Goal: Information Seeking & Learning: Learn about a topic

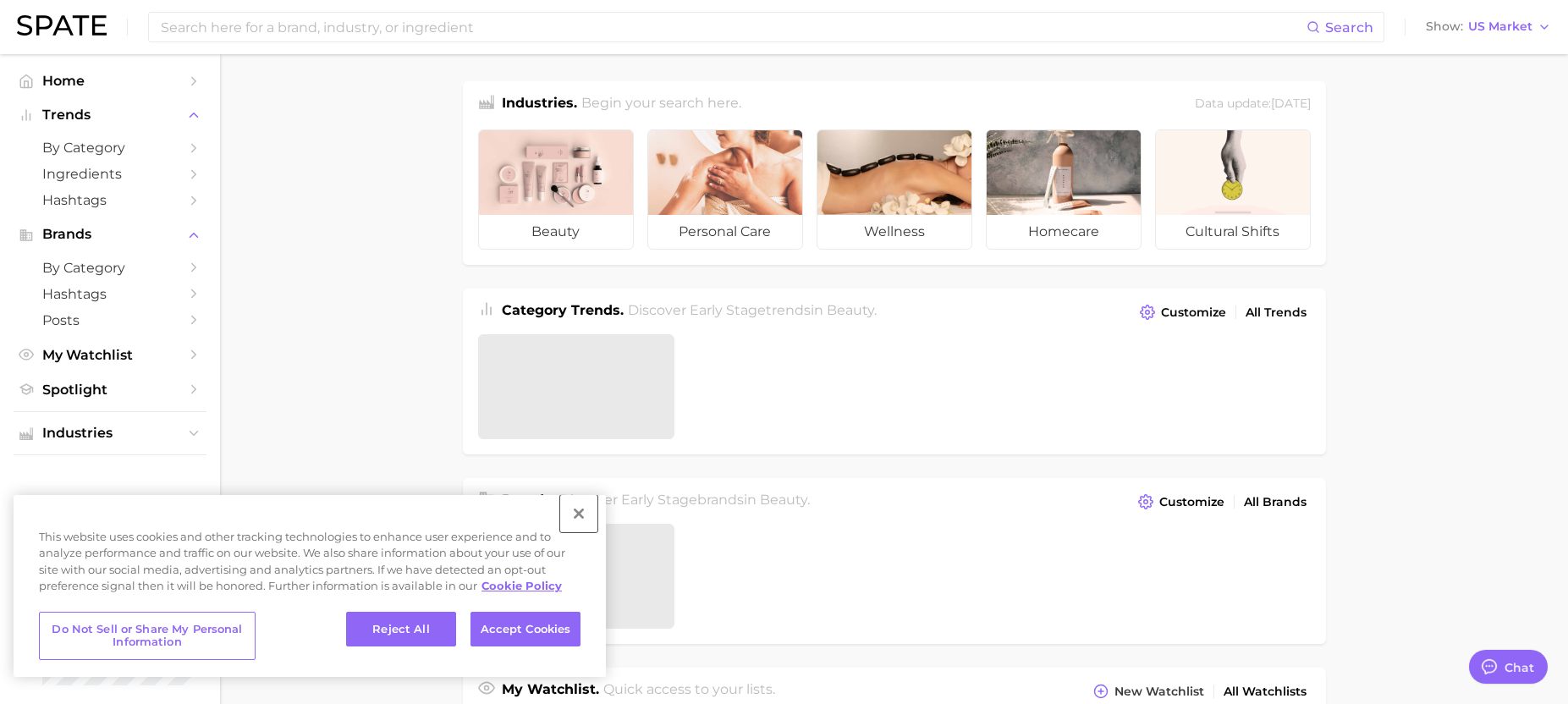
click at [565, 521] on button "Close" at bounding box center [579, 513] width 37 height 37
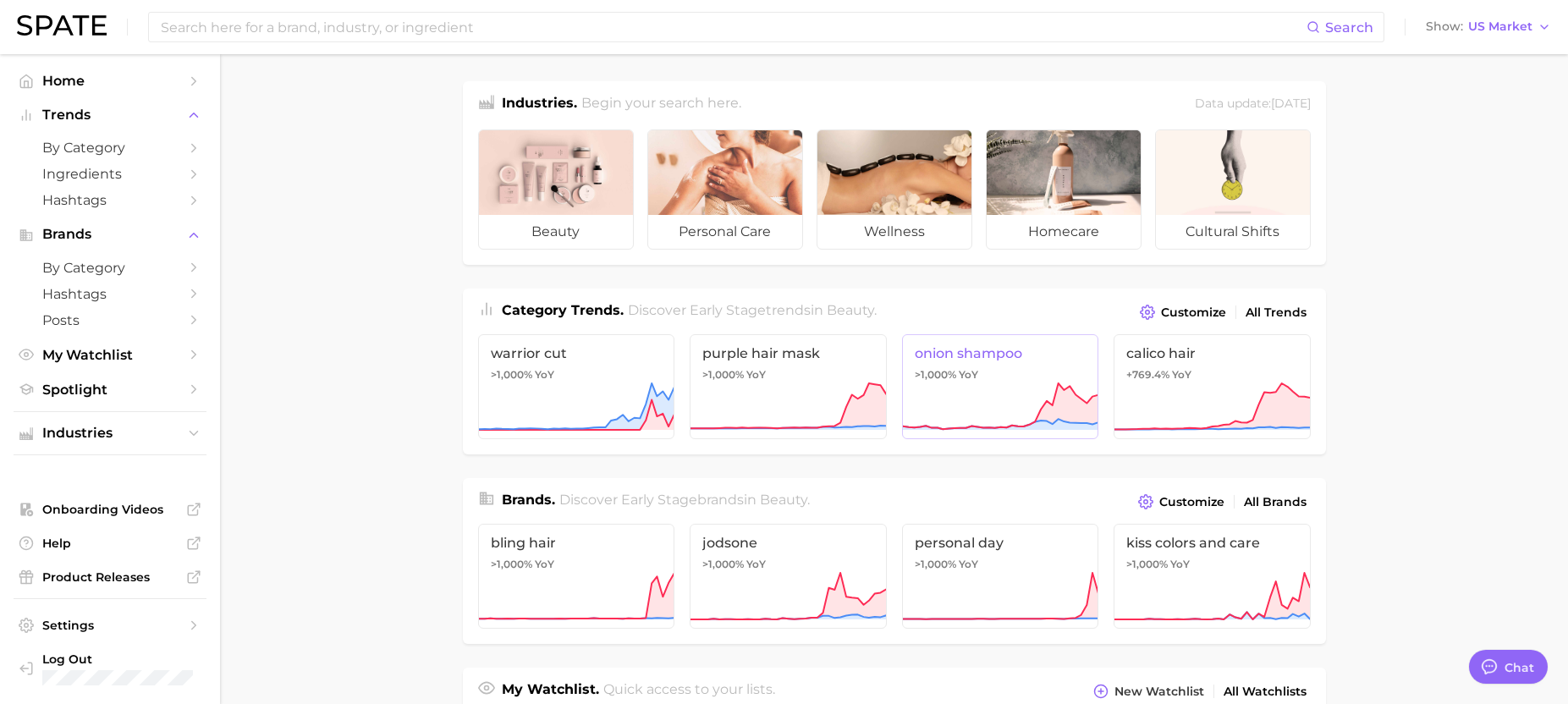
click at [972, 409] on icon at bounding box center [1000, 406] width 197 height 50
click at [136, 267] on span "by Category" at bounding box center [110, 268] width 135 height 16
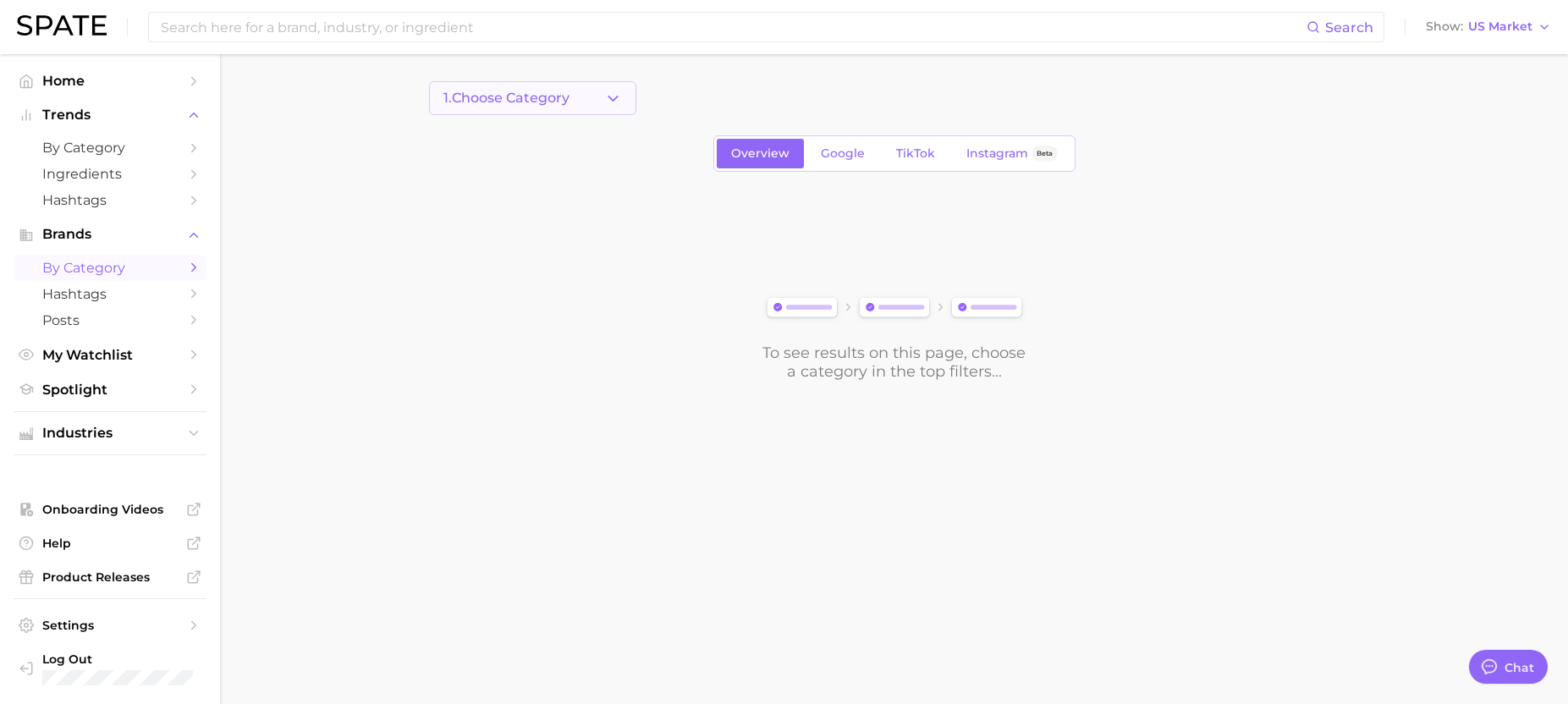
click at [555, 91] on span "1. Choose Category" at bounding box center [506, 98] width 126 height 15
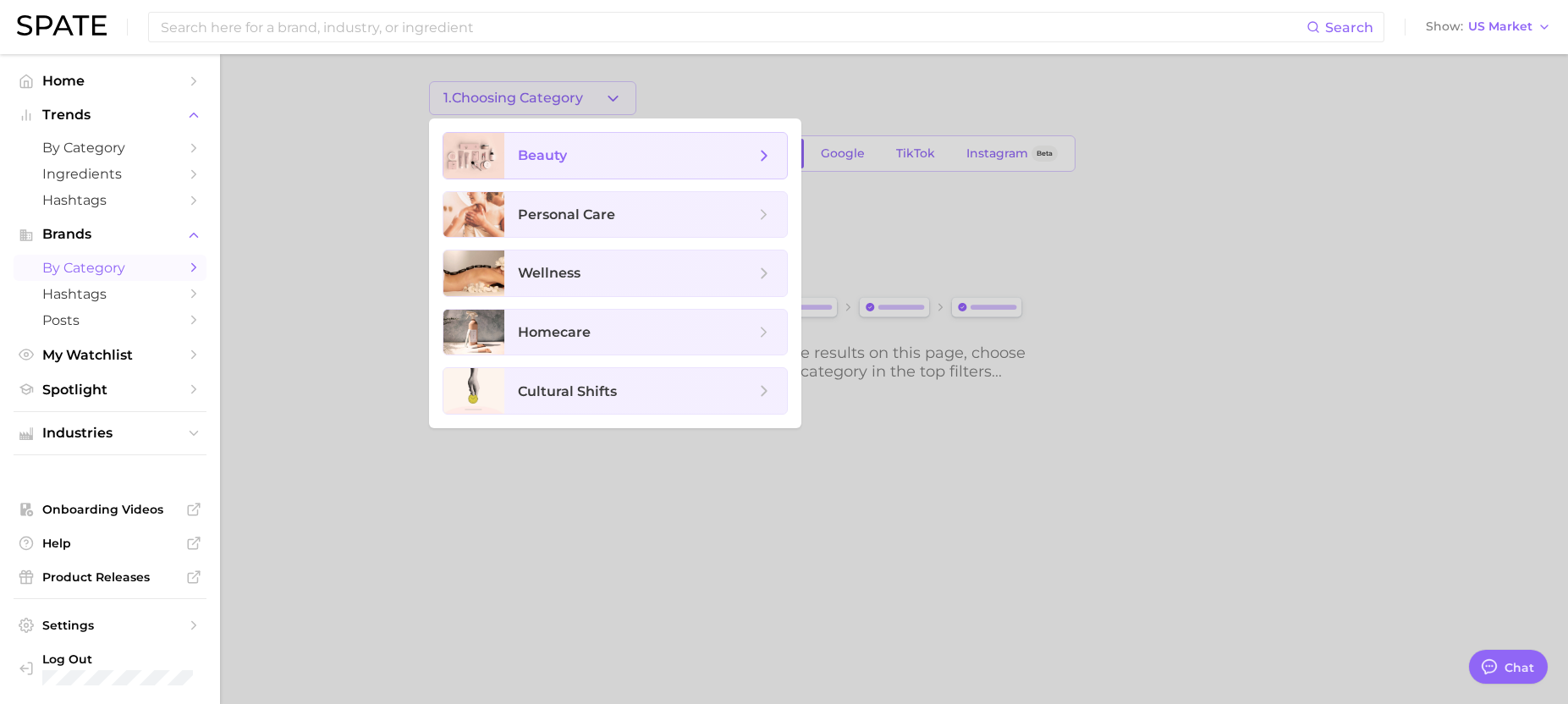
click at [581, 163] on span "beauty" at bounding box center [636, 156] width 237 height 19
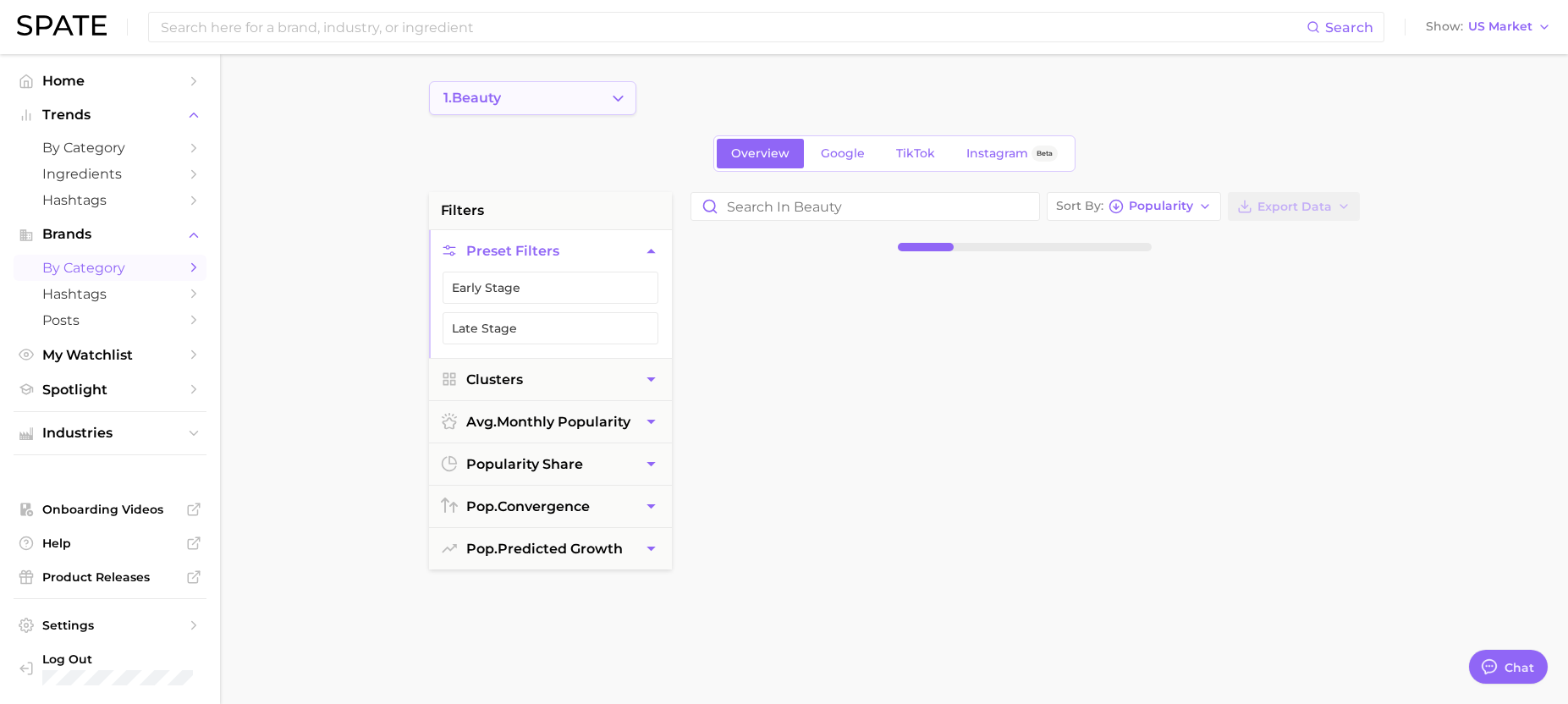
click at [621, 107] on button "1. beauty" at bounding box center [532, 98] width 207 height 34
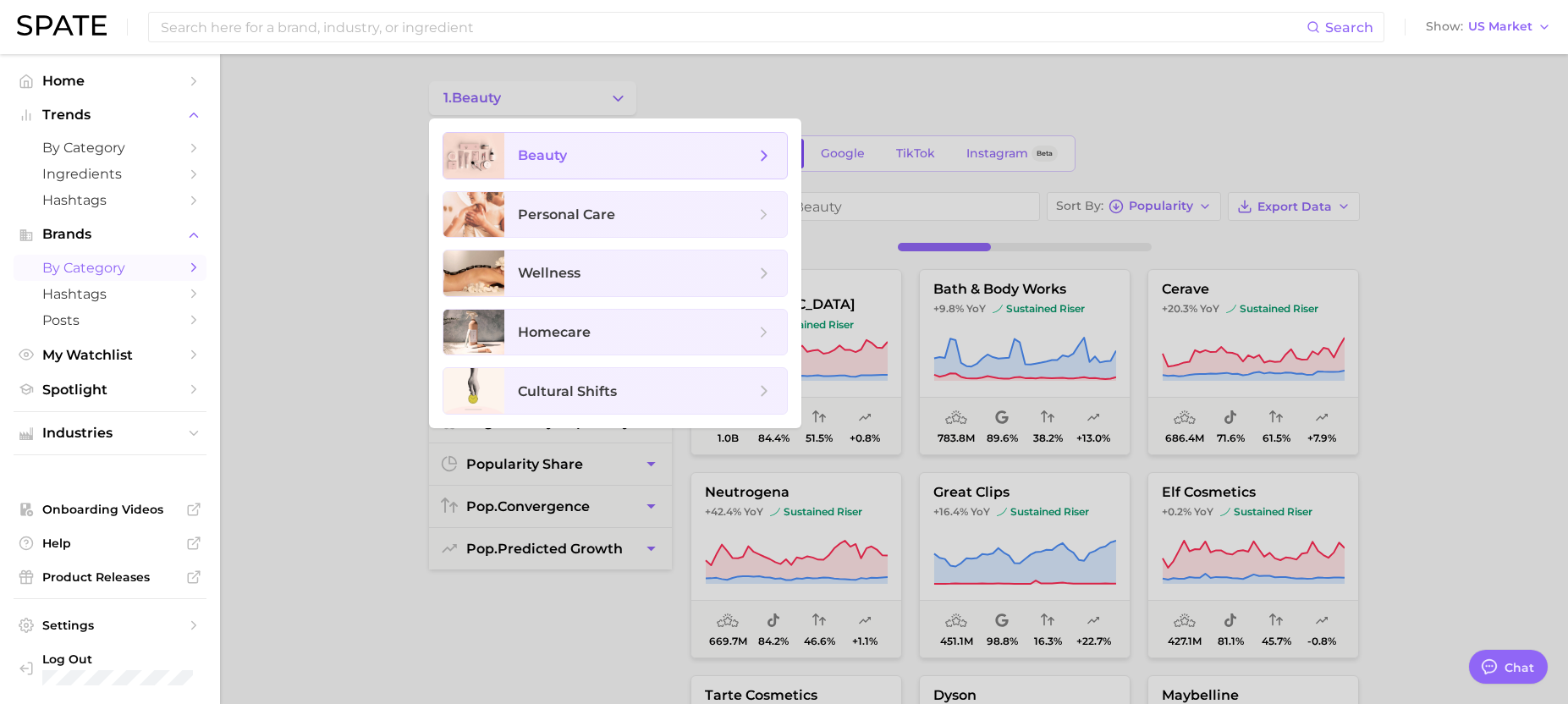
click at [773, 160] on span "beauty" at bounding box center [645, 155] width 282 height 46
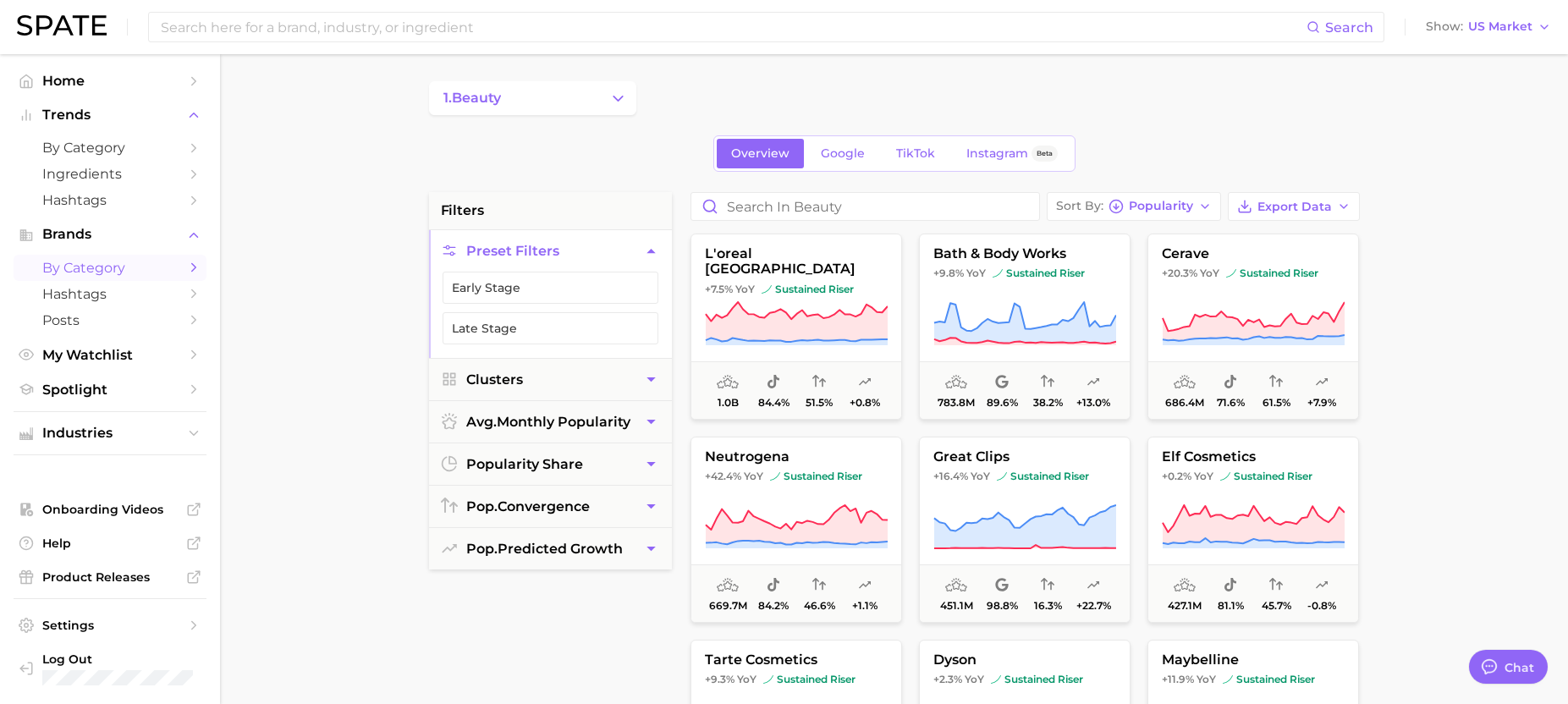
click at [619, 103] on icon "Change Category" at bounding box center [618, 98] width 18 height 18
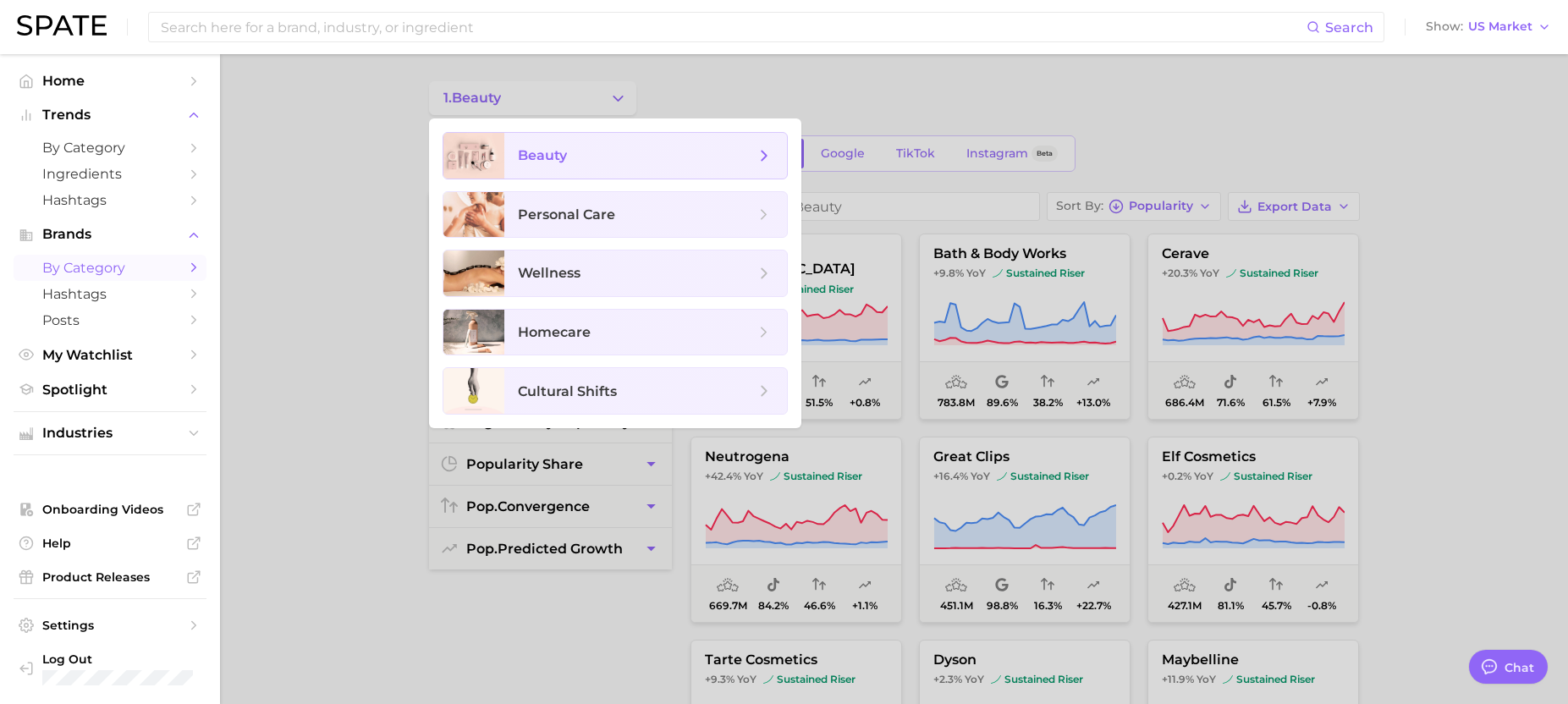
click at [767, 154] on icon at bounding box center [764, 156] width 19 height 19
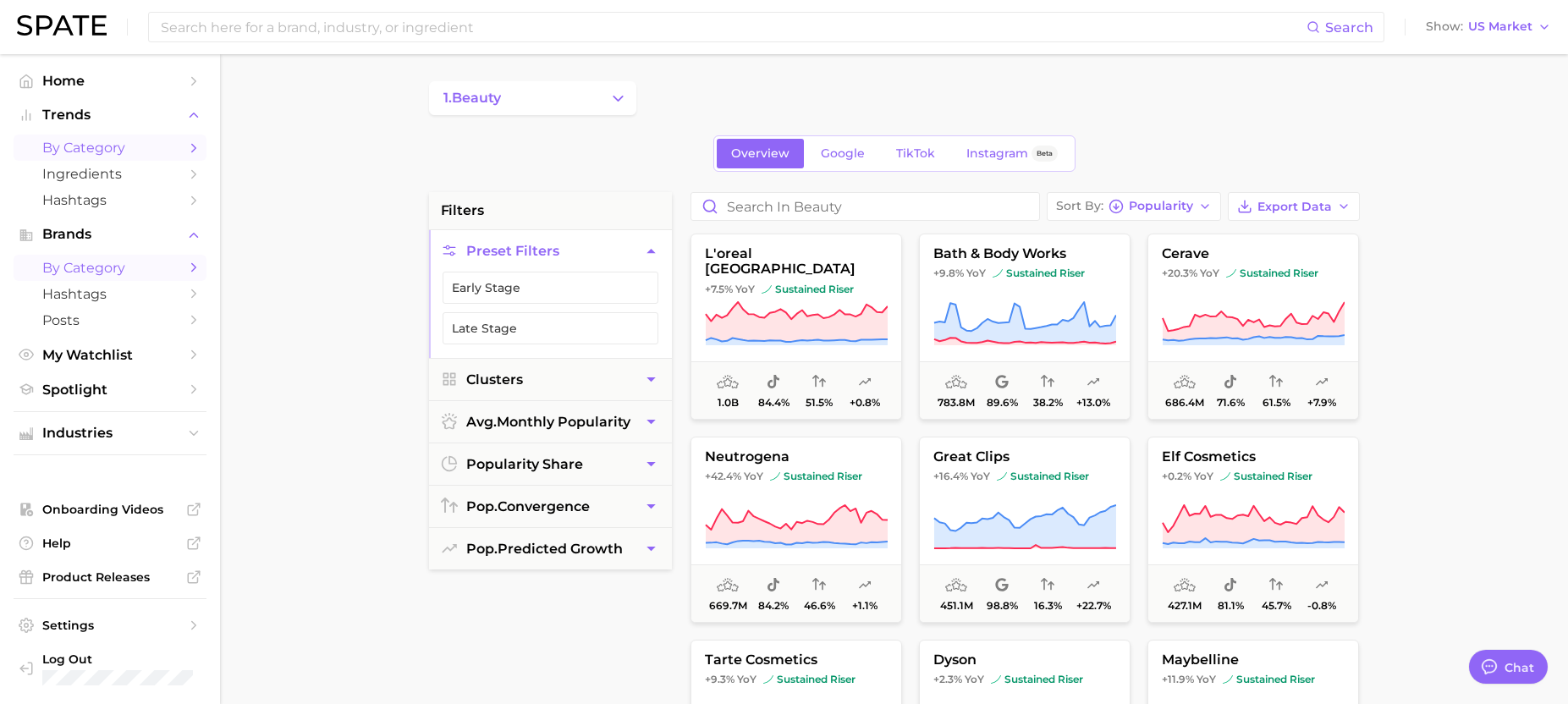
click at [100, 147] on span "by Category" at bounding box center [110, 147] width 135 height 16
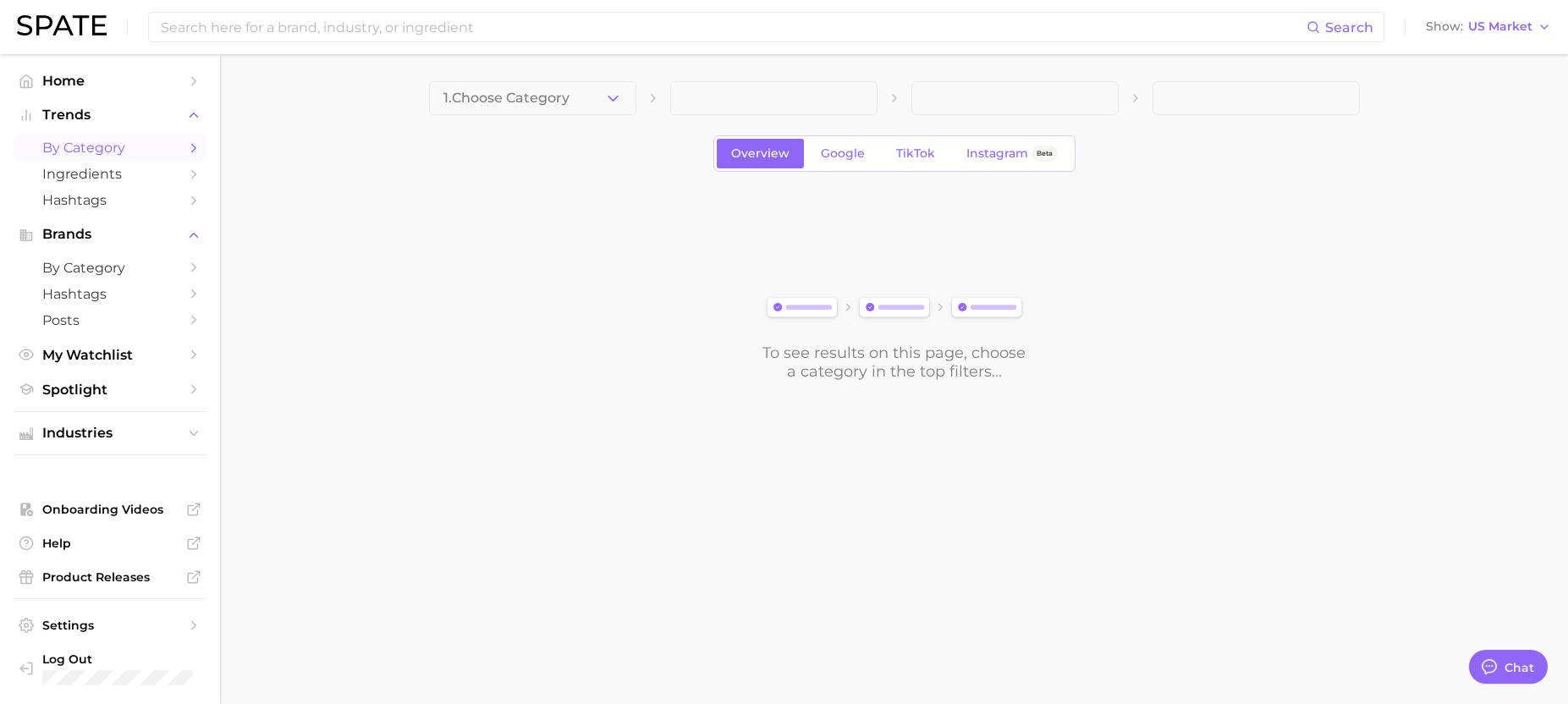
click at [613, 104] on icon "button" at bounding box center [613, 98] width 18 height 18
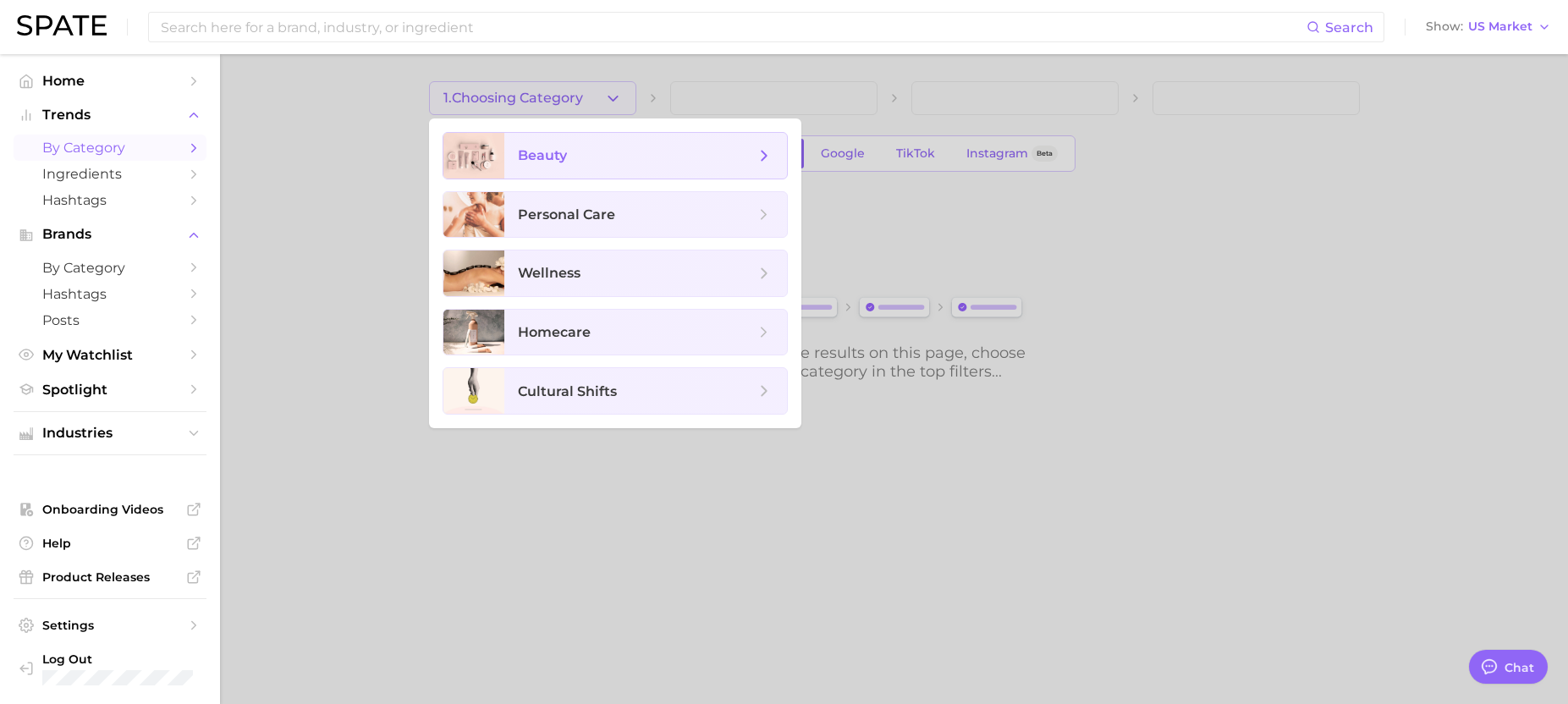
click at [602, 164] on span "beauty" at bounding box center [645, 155] width 282 height 46
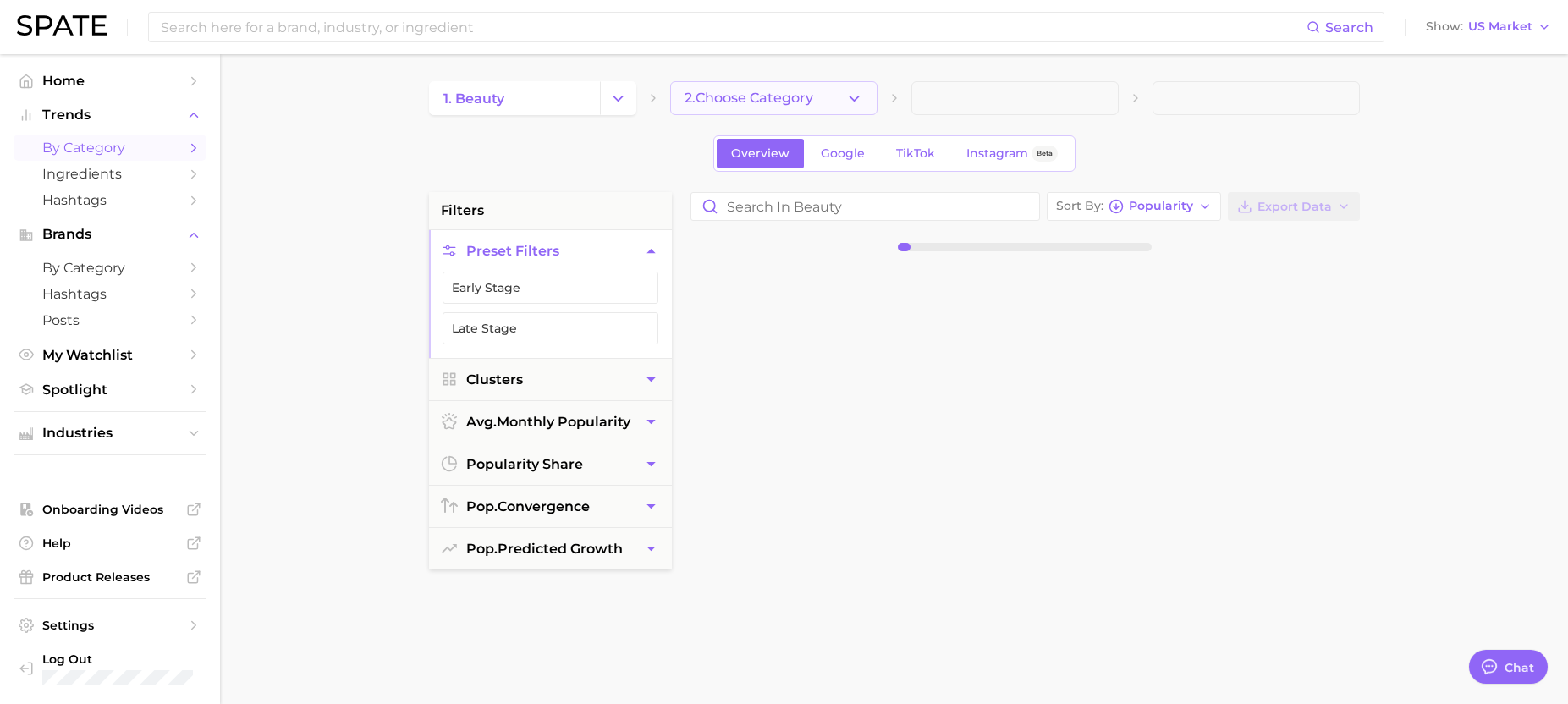
click at [779, 96] on span "2. Choose Category" at bounding box center [748, 98] width 129 height 15
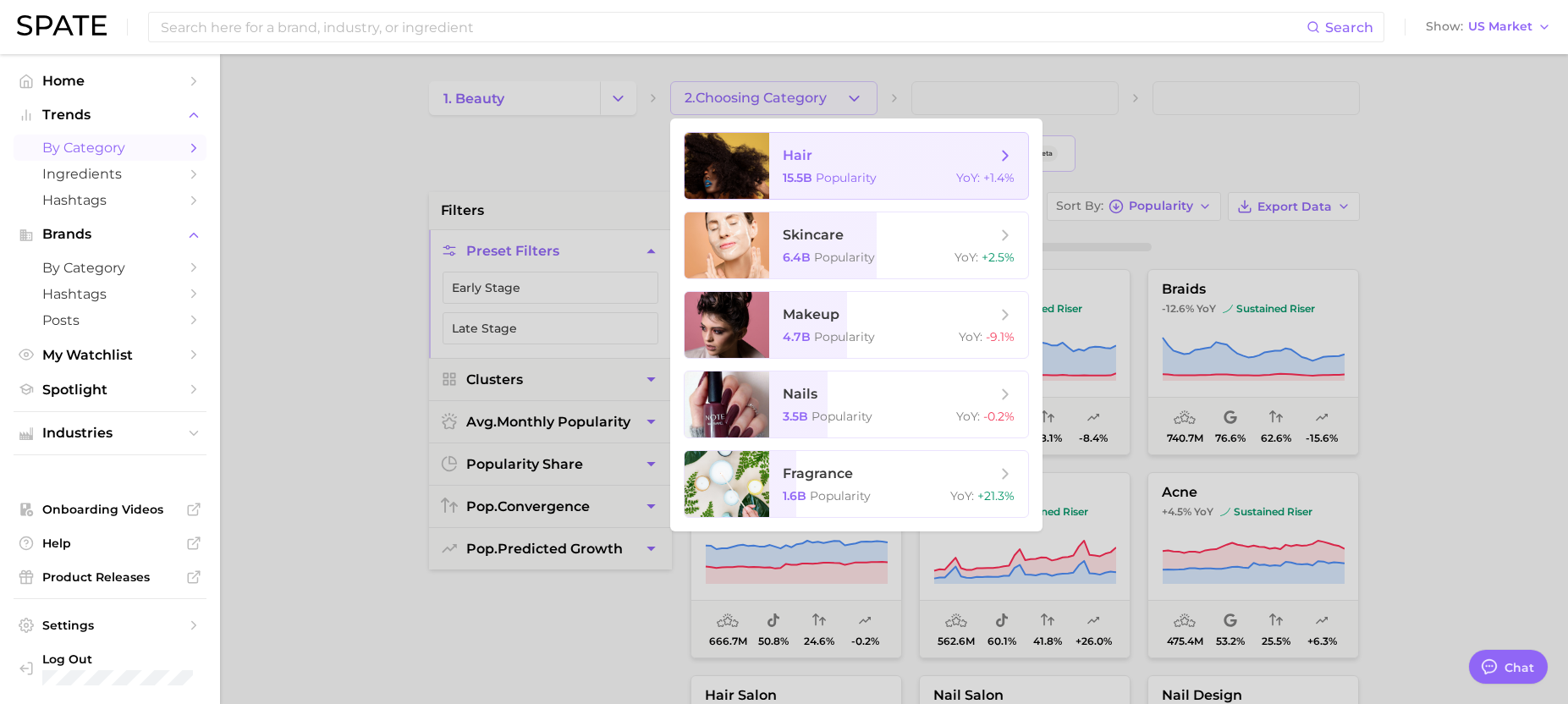
click at [825, 170] on span "Popularity" at bounding box center [846, 177] width 61 height 15
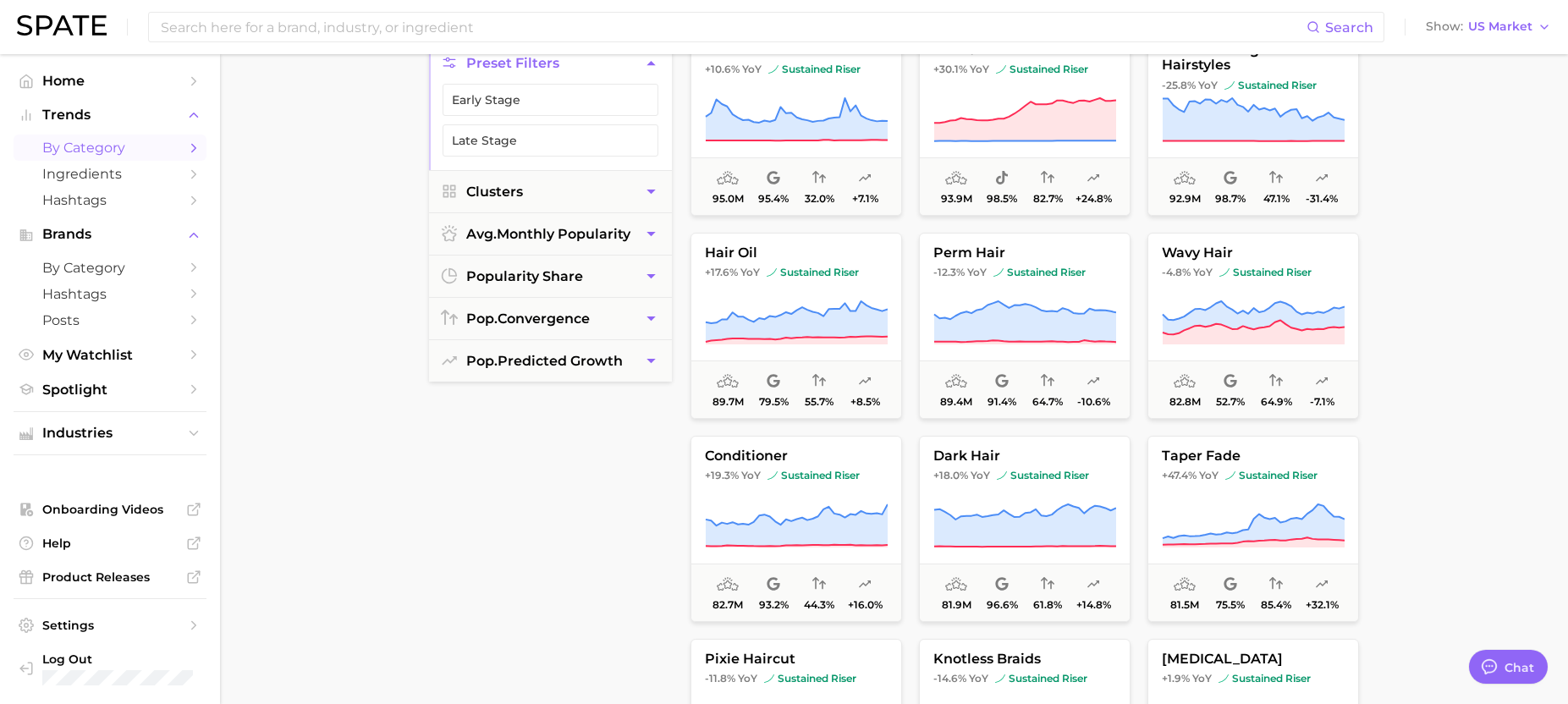
scroll to position [2375, 0]
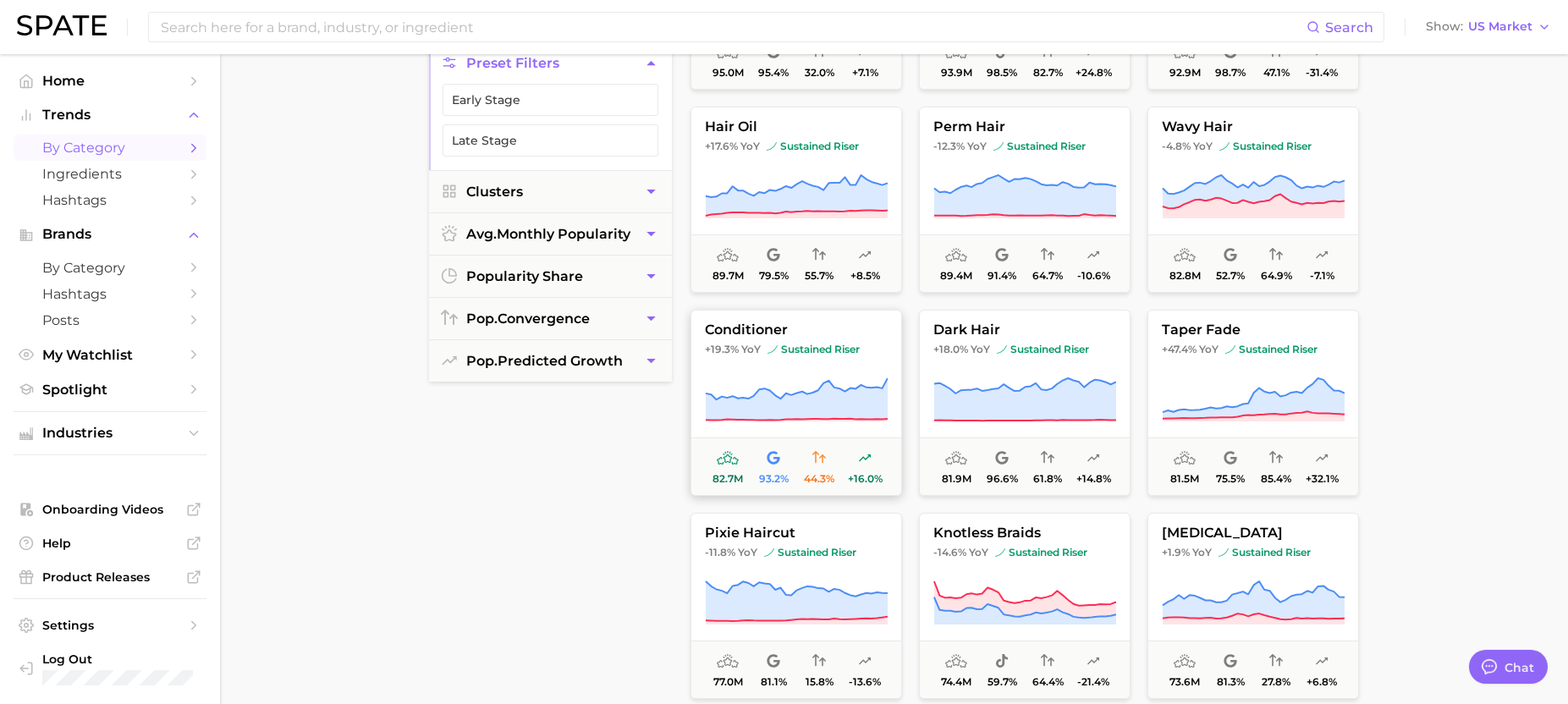
click at [743, 332] on span "conditioner" at bounding box center [796, 330] width 210 height 15
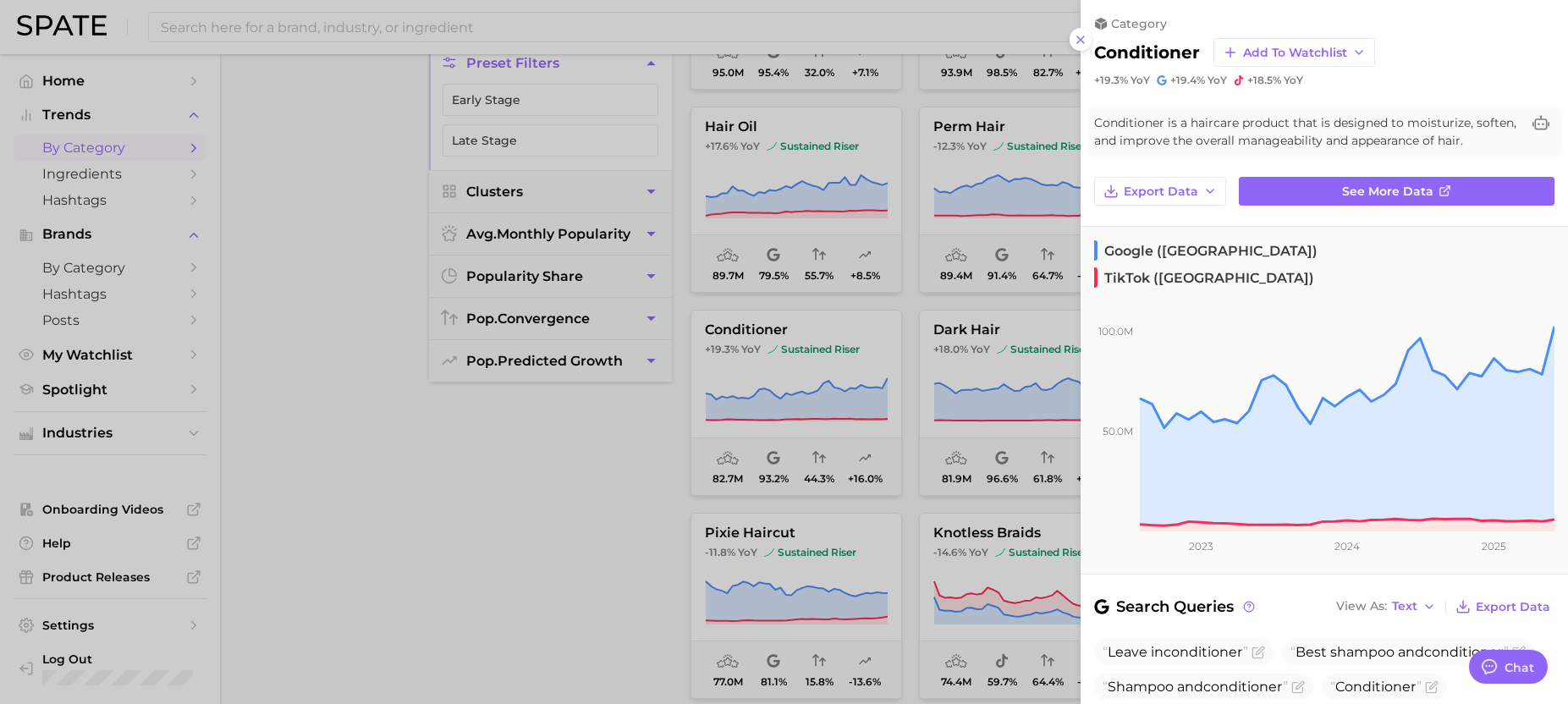
scroll to position [0, 0]
drag, startPoint x: 502, startPoint y: 433, endPoint x: 703, endPoint y: 387, distance: 206.2
click at [503, 432] on div at bounding box center [784, 352] width 1568 height 704
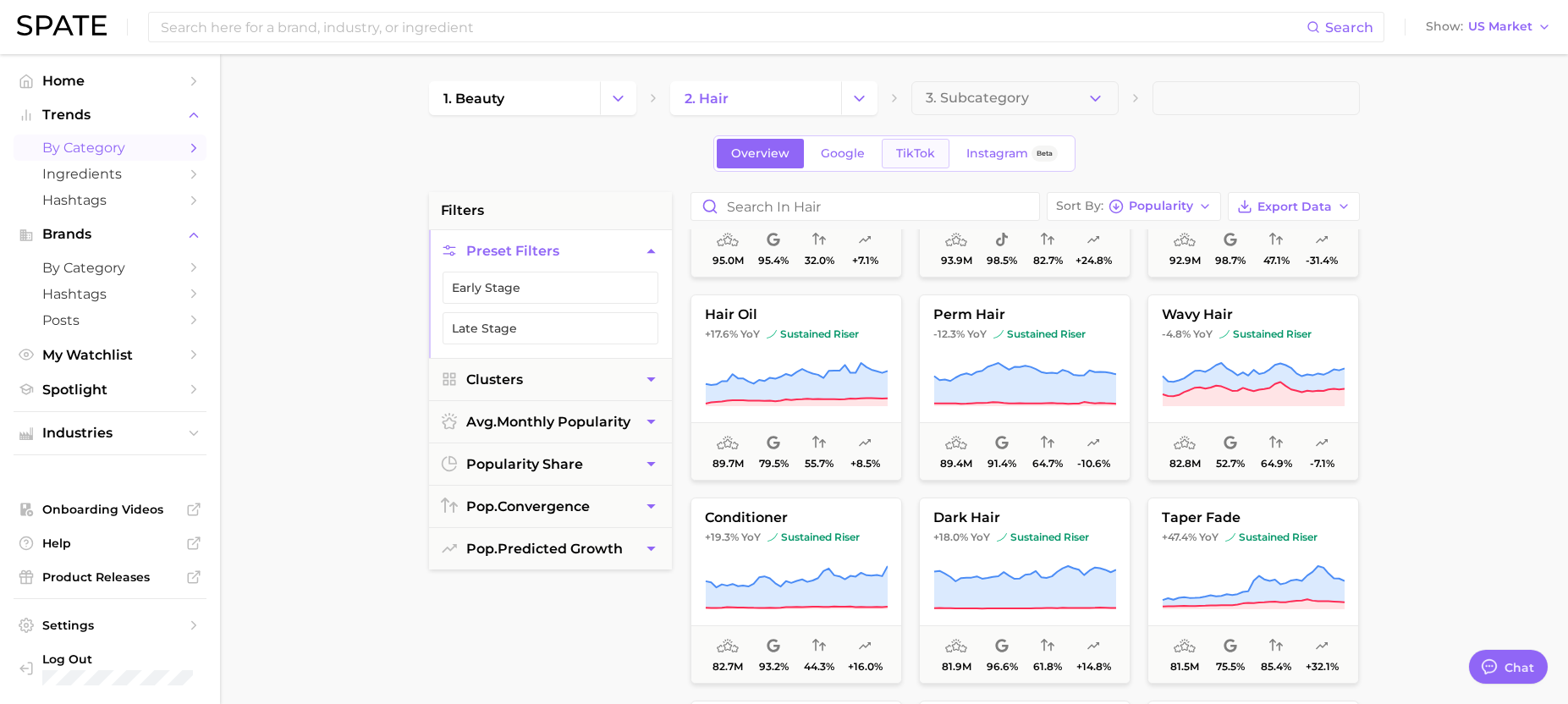
click at [903, 159] on span "TikTok" at bounding box center [915, 153] width 39 height 14
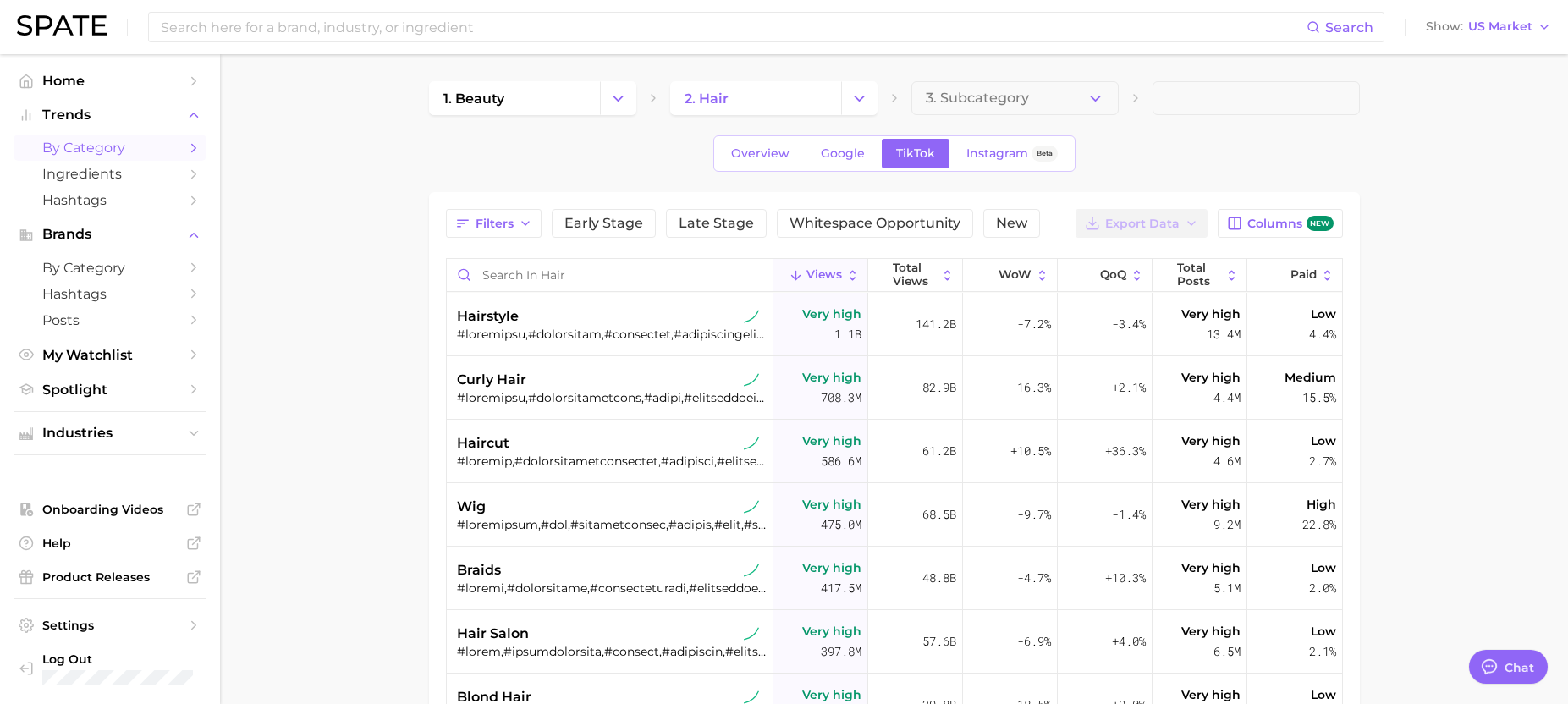
type textarea "x"
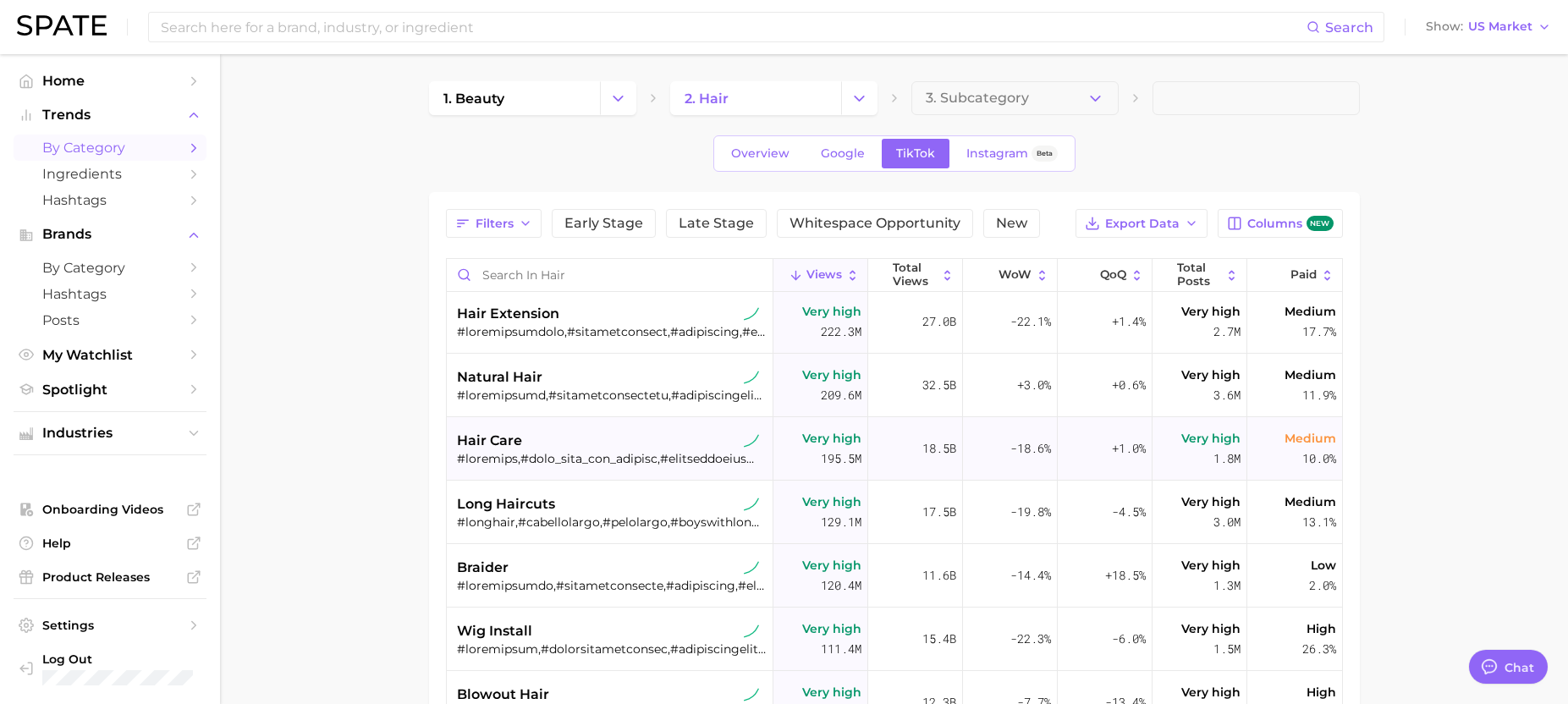
click at [596, 444] on div "hair care" at bounding box center [611, 440] width 310 height 20
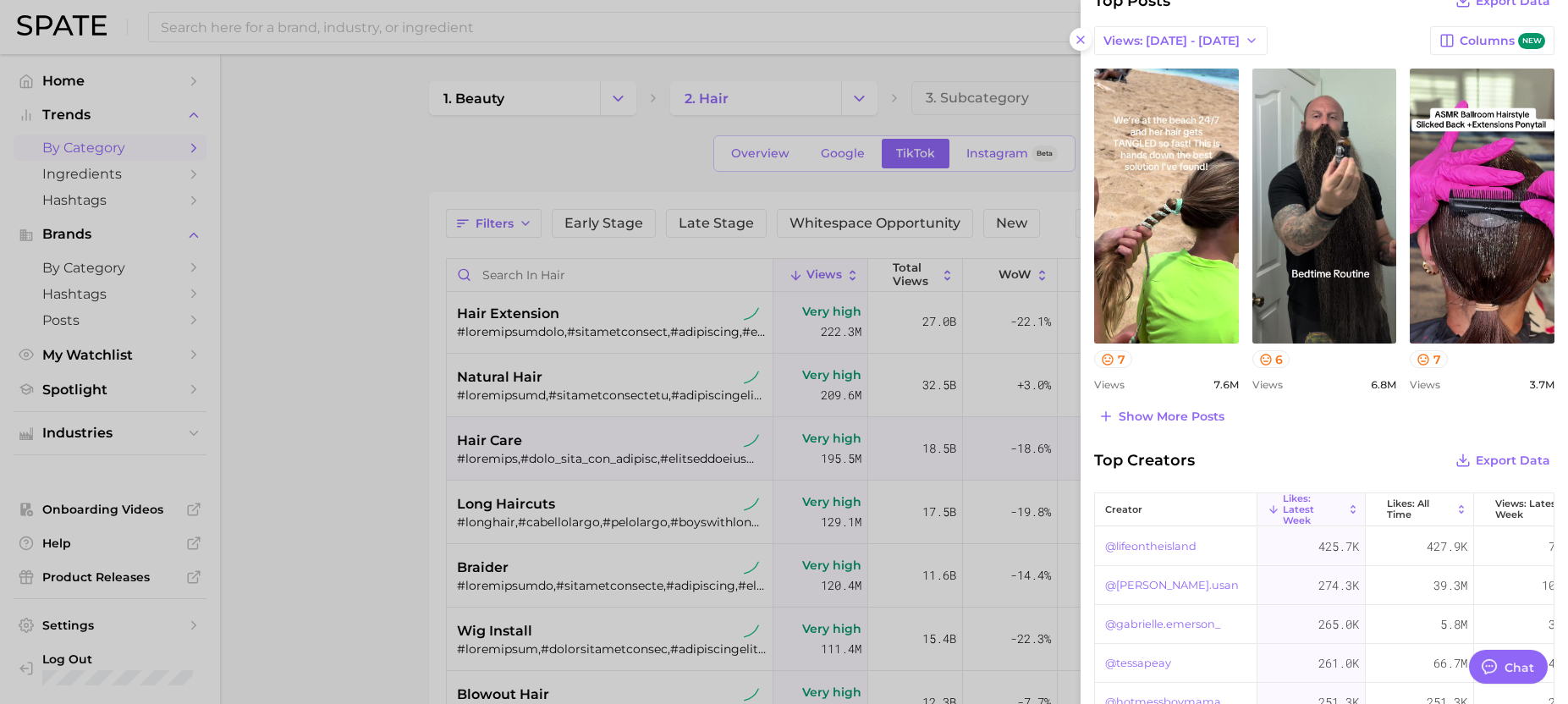
scroll to position [857, 0]
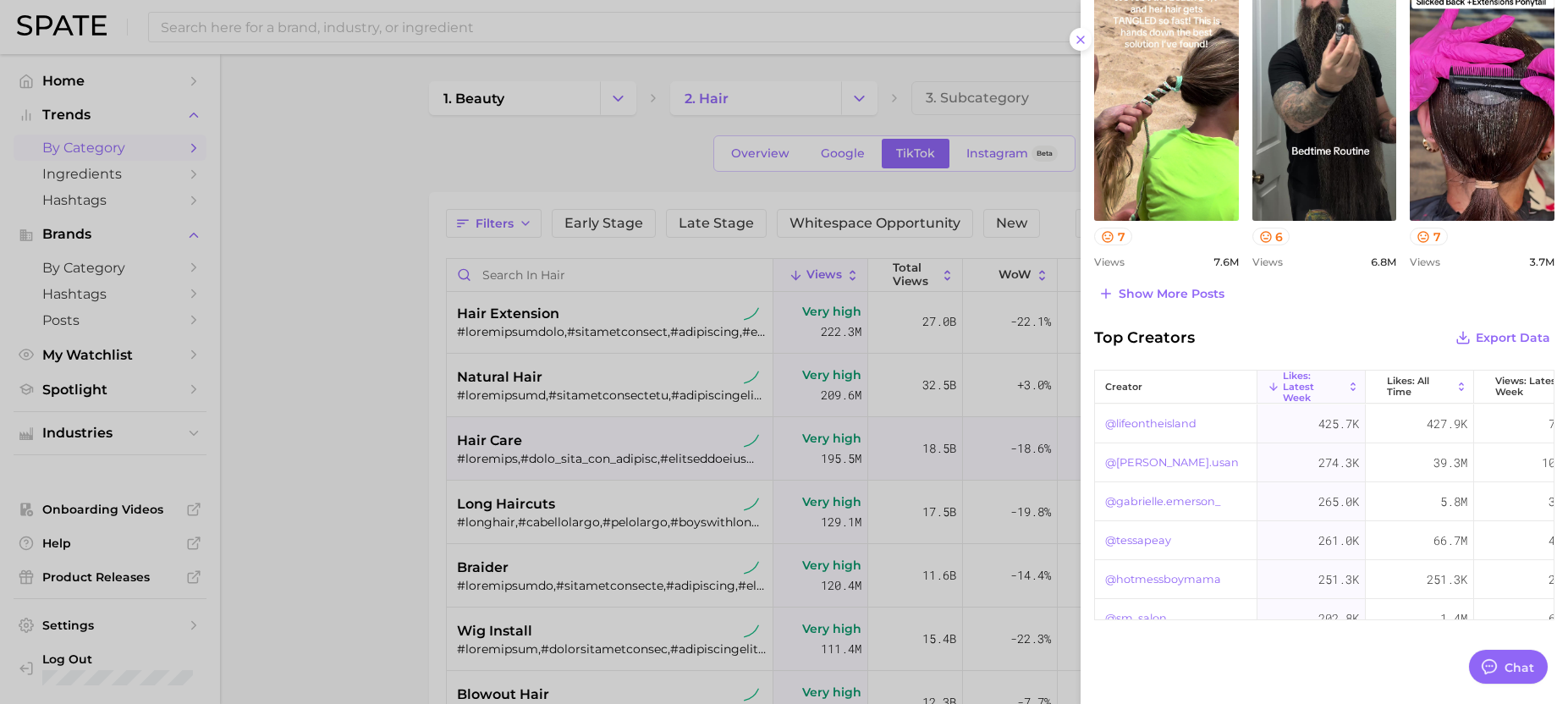
click at [640, 268] on div at bounding box center [784, 352] width 1568 height 704
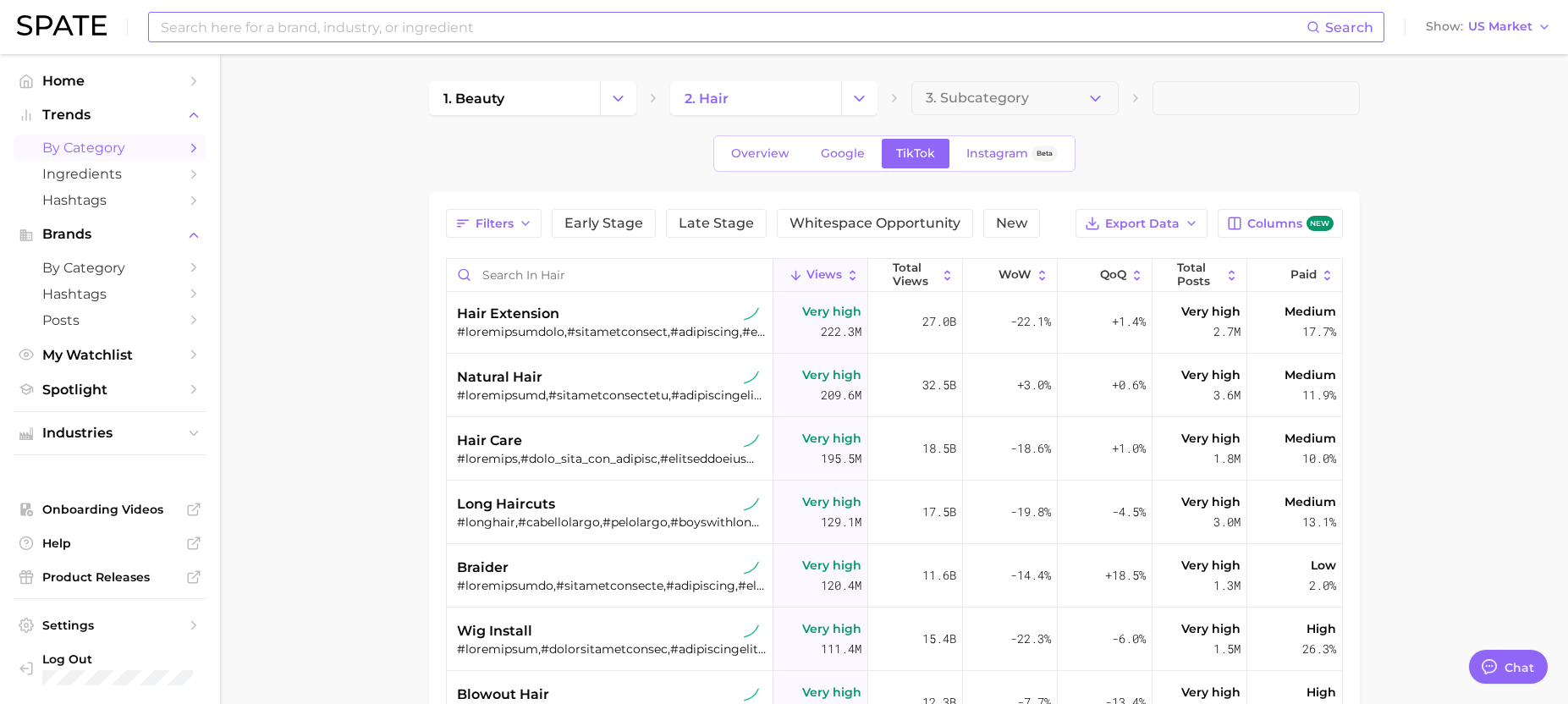
click at [400, 37] on input at bounding box center [733, 27] width 1148 height 29
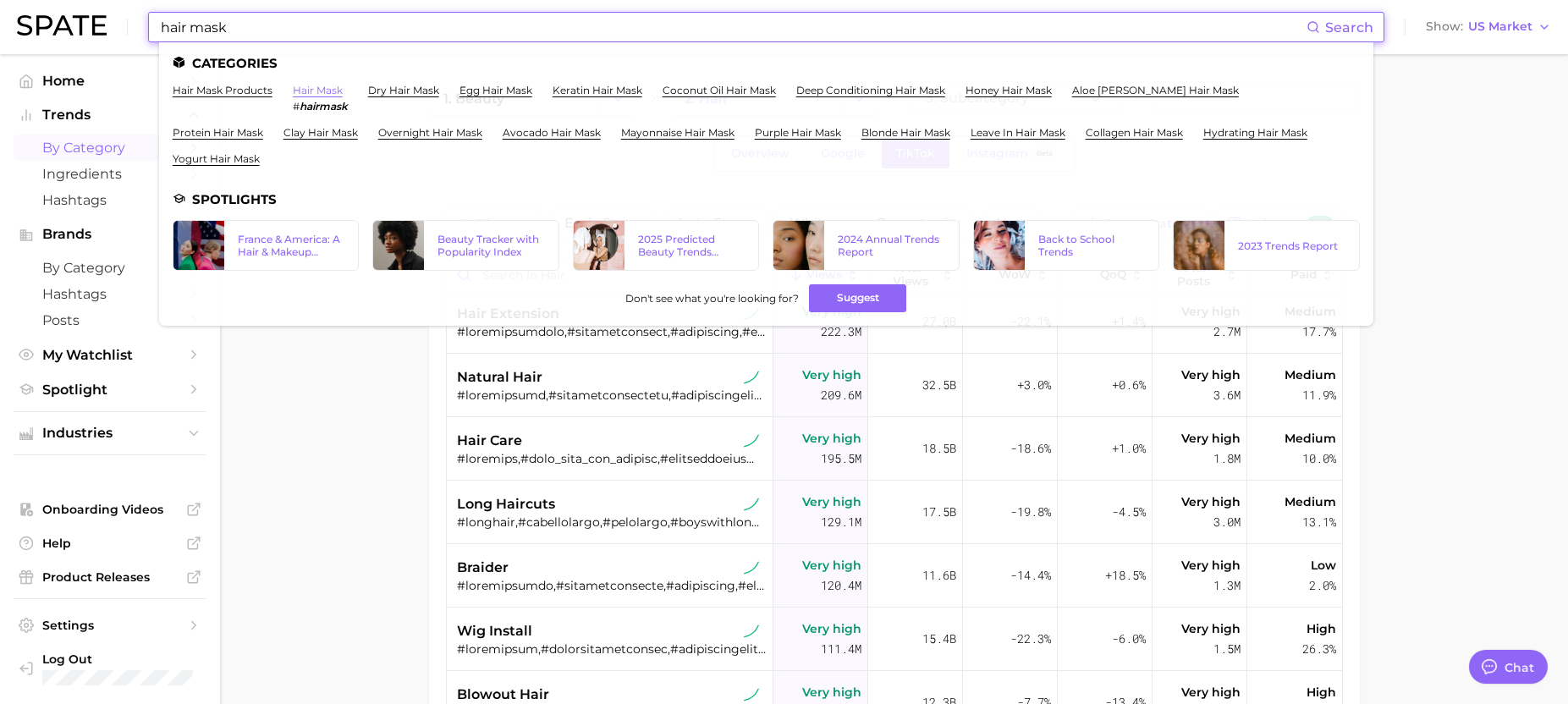
type input "hair mask"
click at [333, 91] on link "hair mask" at bounding box center [317, 90] width 50 height 12
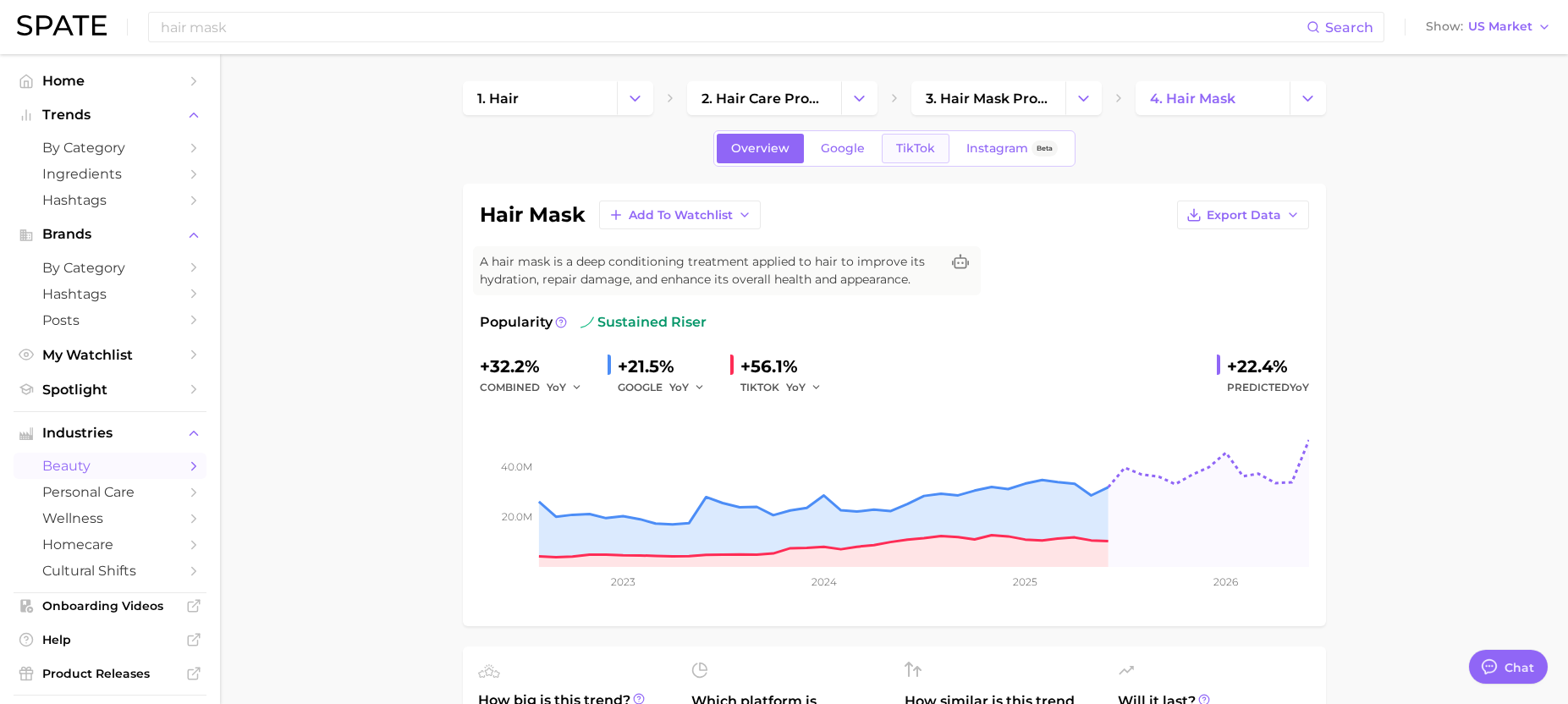
click at [920, 137] on link "TikTok" at bounding box center [915, 148] width 68 height 30
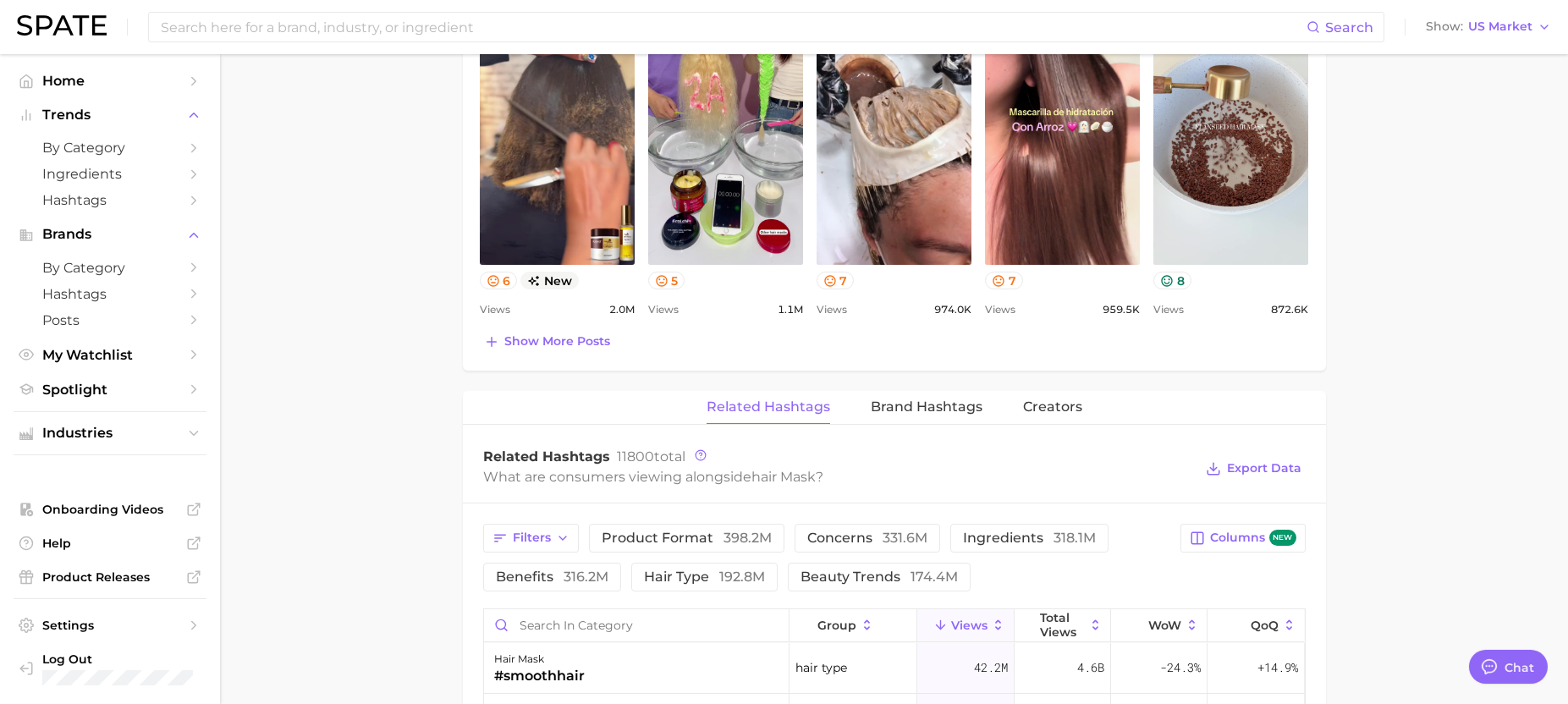
scroll to position [927, 0]
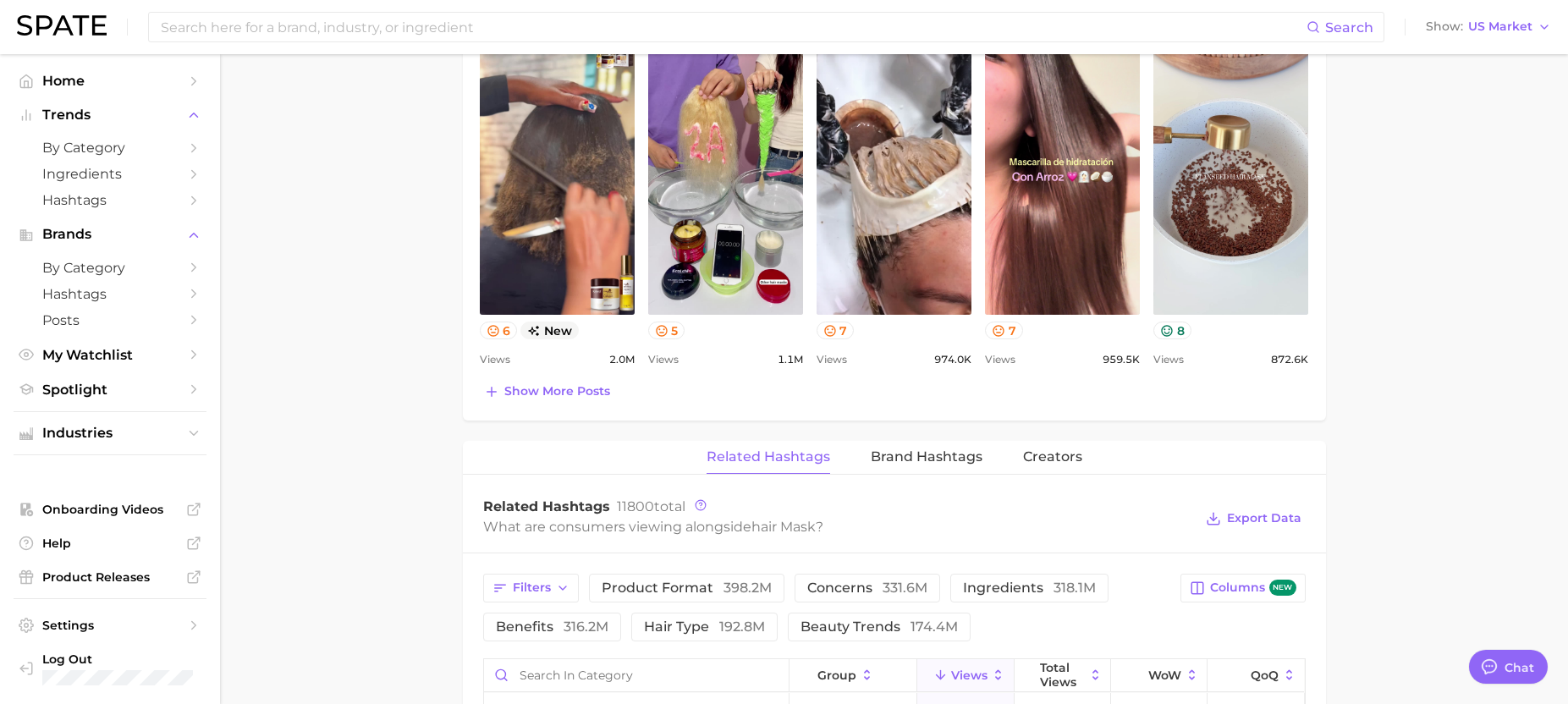
click at [586, 410] on div "Top Posts for hair mask Export Data Views: Jul 27 - Aug 3 Positive 6 Mixed 13 N…" at bounding box center [894, 187] width 863 height 467
click at [584, 401] on button "Show more posts" at bounding box center [546, 392] width 134 height 24
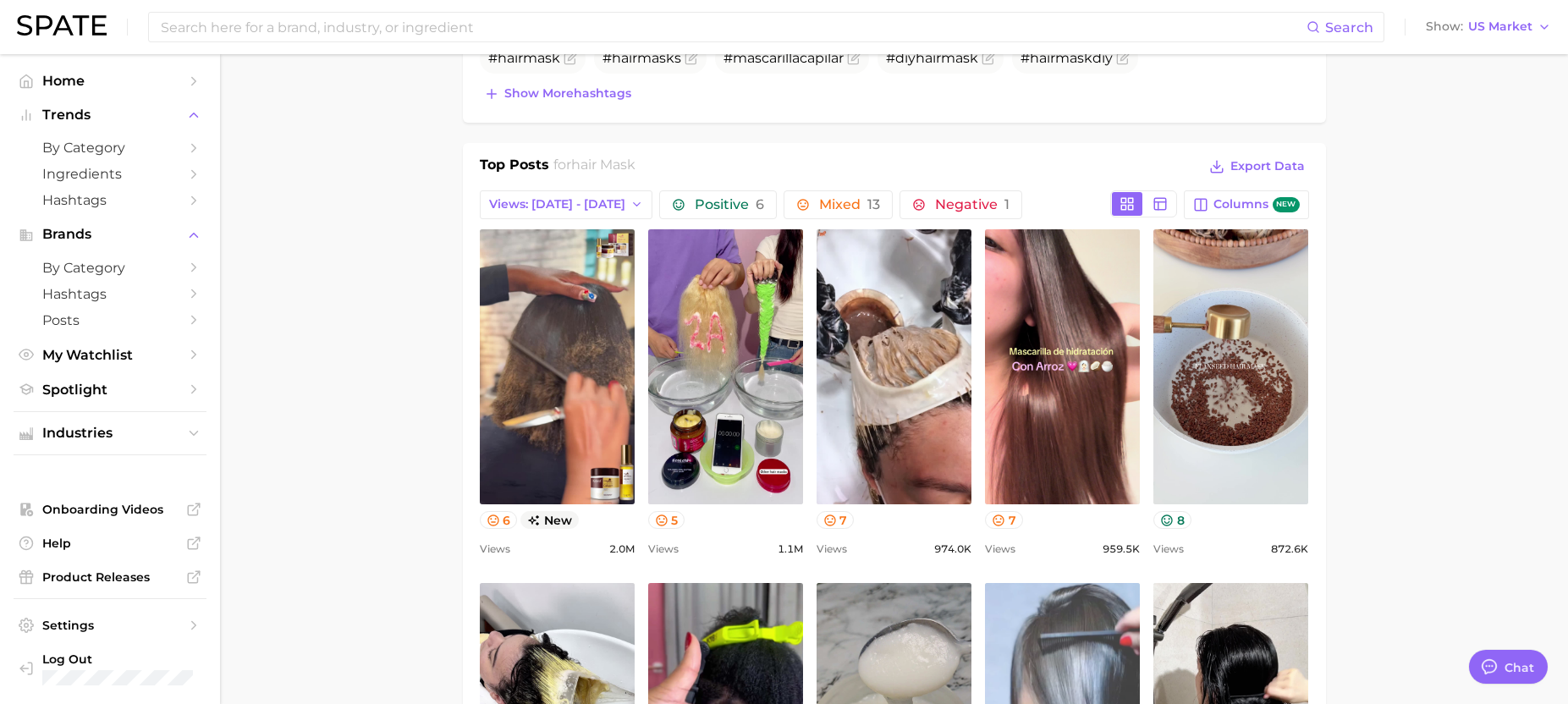
scroll to position [700, 0]
